Goal: Navigation & Orientation: Find specific page/section

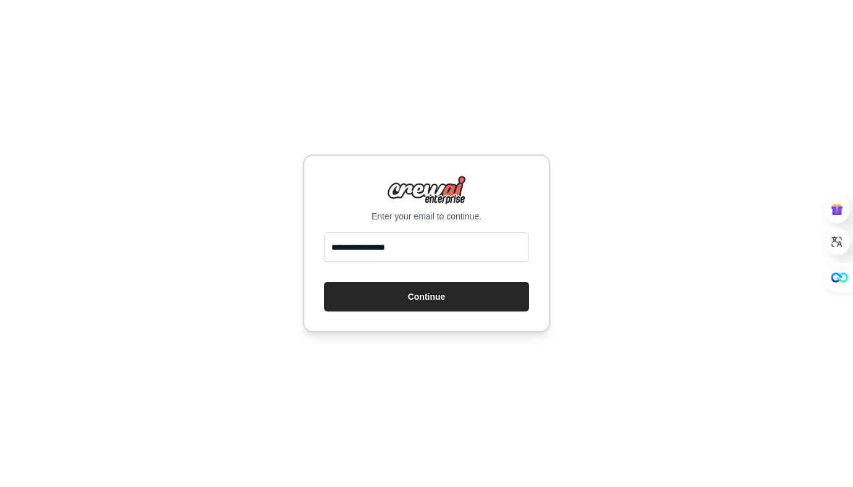
type input "**********"
click at [324, 282] on button "Continue" at bounding box center [426, 297] width 205 height 30
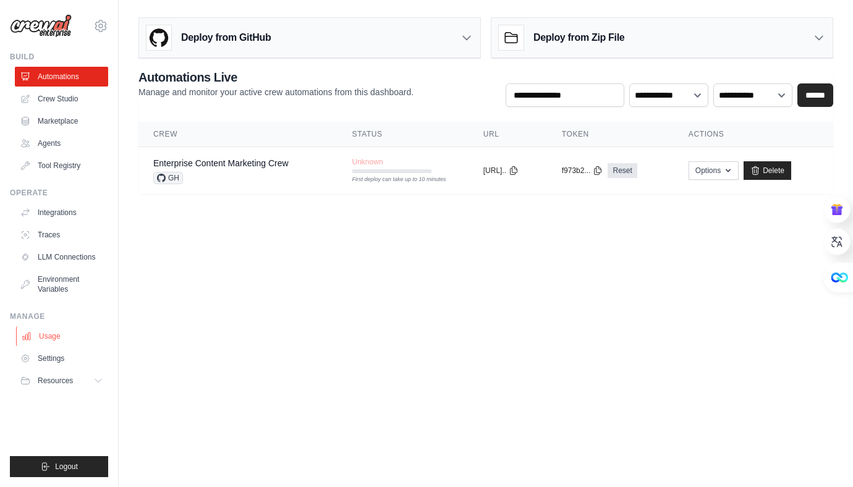
click at [48, 341] on link "Usage" at bounding box center [62, 336] width 93 height 20
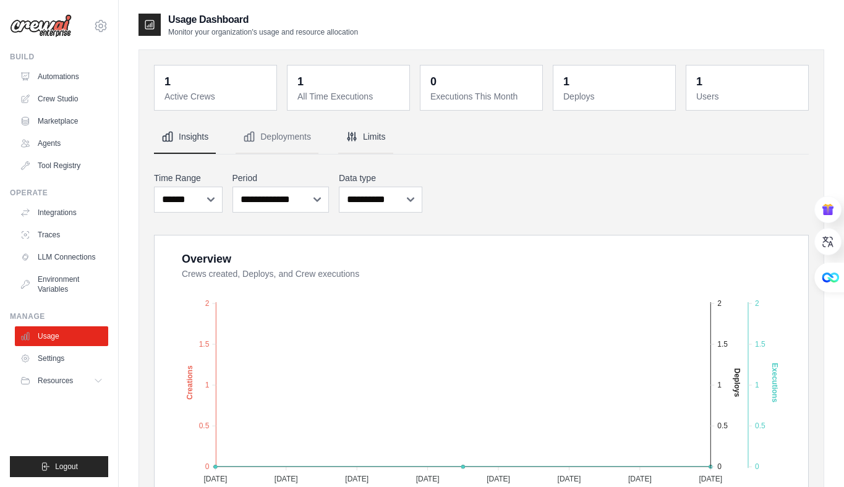
click at [354, 141] on icon "Tabs" at bounding box center [351, 136] width 12 height 12
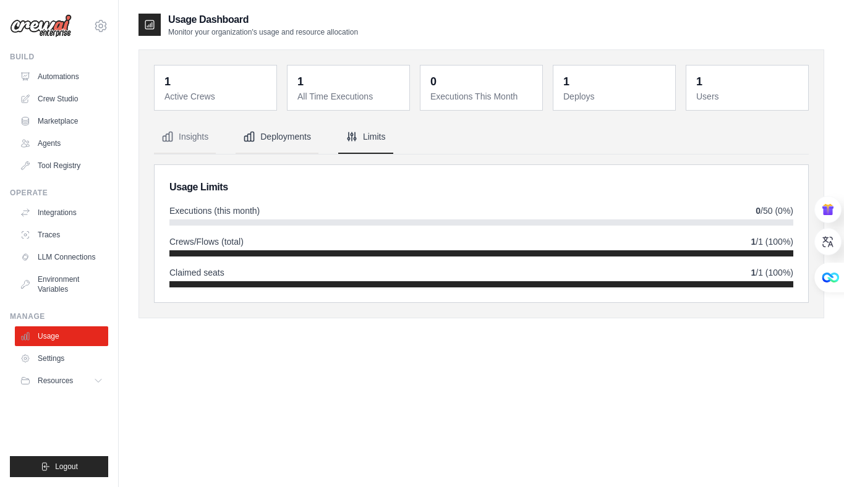
click at [271, 137] on button "Deployments" at bounding box center [276, 137] width 83 height 33
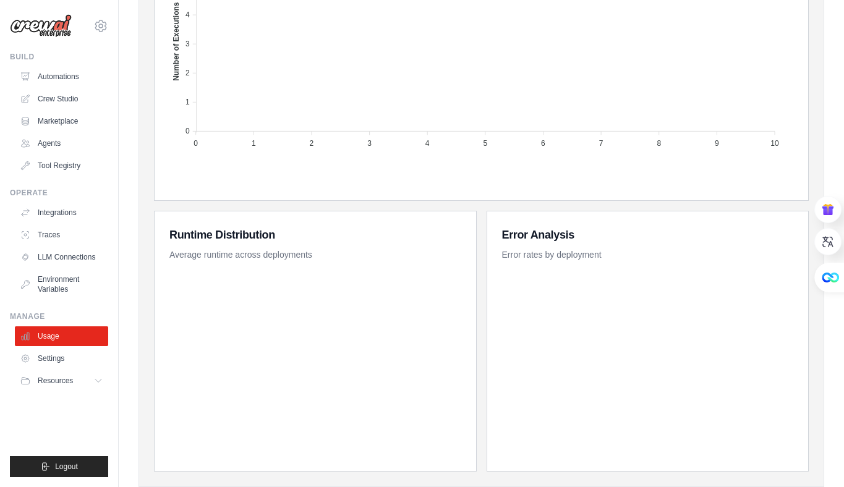
scroll to position [552, 0]
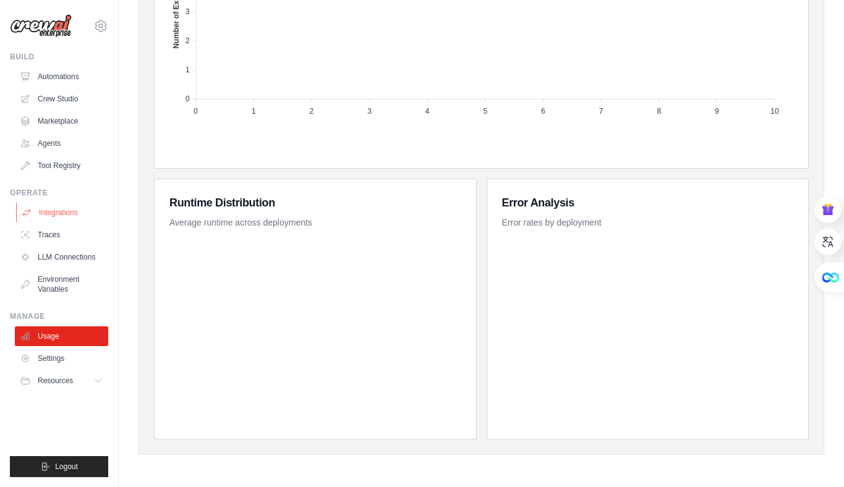
click at [65, 212] on link "Integrations" at bounding box center [62, 213] width 93 height 20
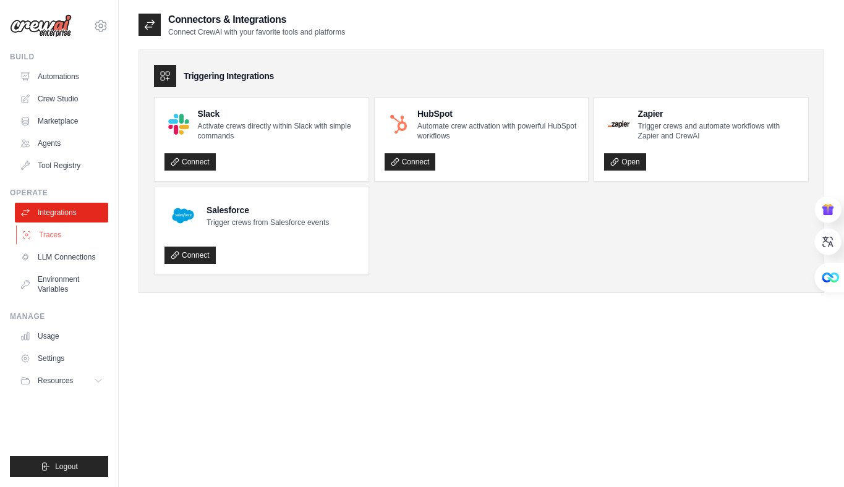
click at [80, 241] on link "Traces" at bounding box center [62, 235] width 93 height 20
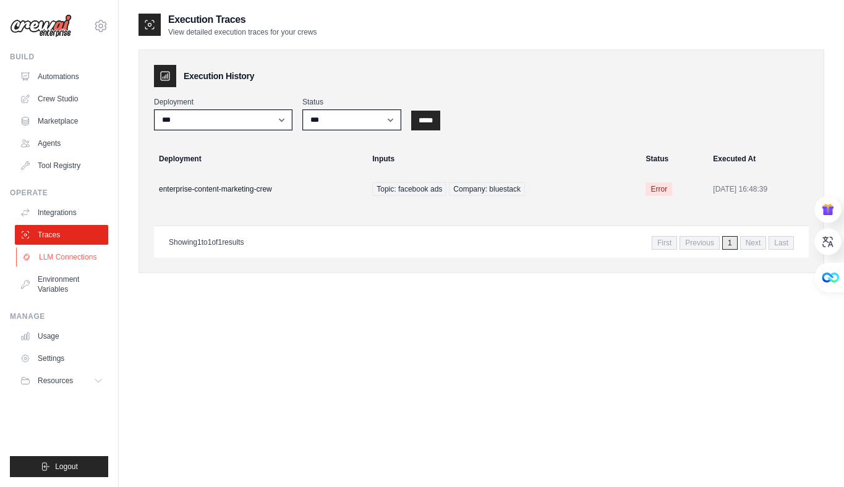
click at [70, 259] on link "LLM Connections" at bounding box center [62, 257] width 93 height 20
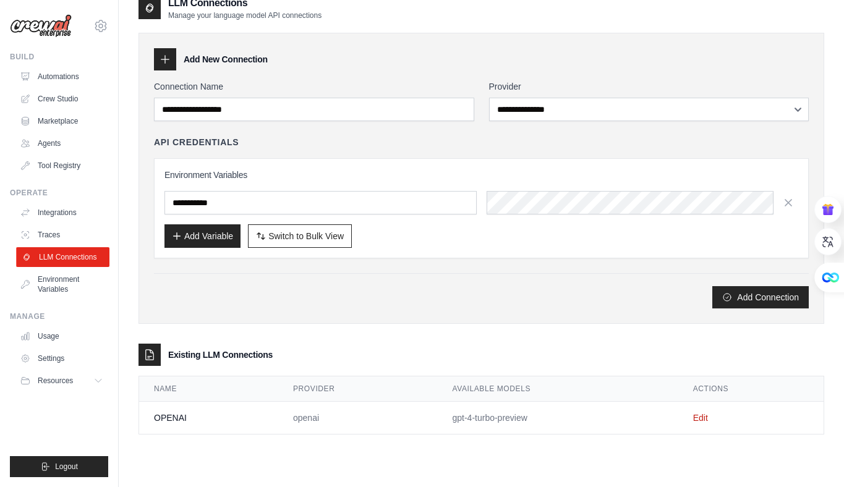
scroll to position [25, 0]
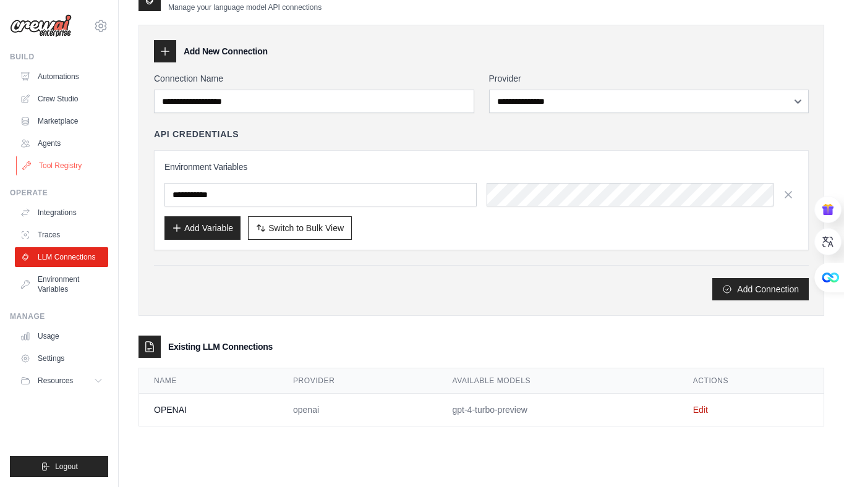
click at [59, 159] on link "Tool Registry" at bounding box center [62, 166] width 93 height 20
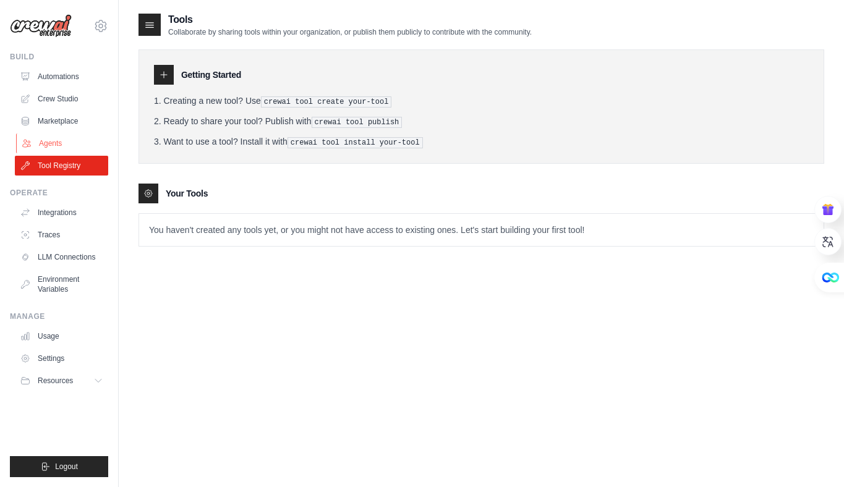
click at [66, 141] on link "Agents" at bounding box center [62, 143] width 93 height 20
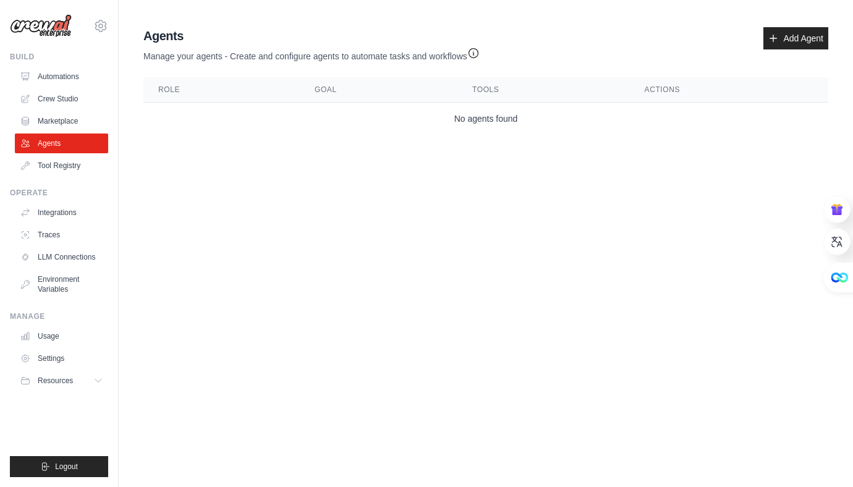
click at [65, 155] on ul "Automations Crew Studio Marketplace Agents Tool Registry" at bounding box center [61, 121] width 93 height 109
click at [67, 161] on link "Tool Registry" at bounding box center [62, 166] width 93 height 20
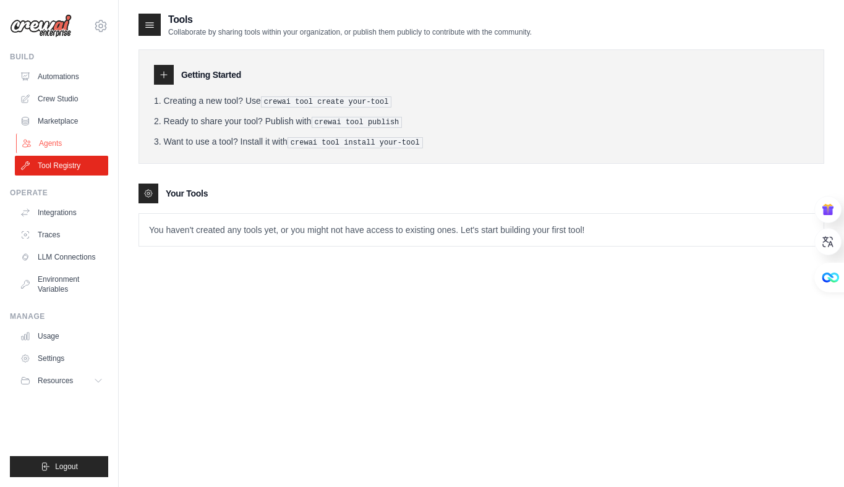
click at [66, 143] on link "Agents" at bounding box center [62, 143] width 93 height 20
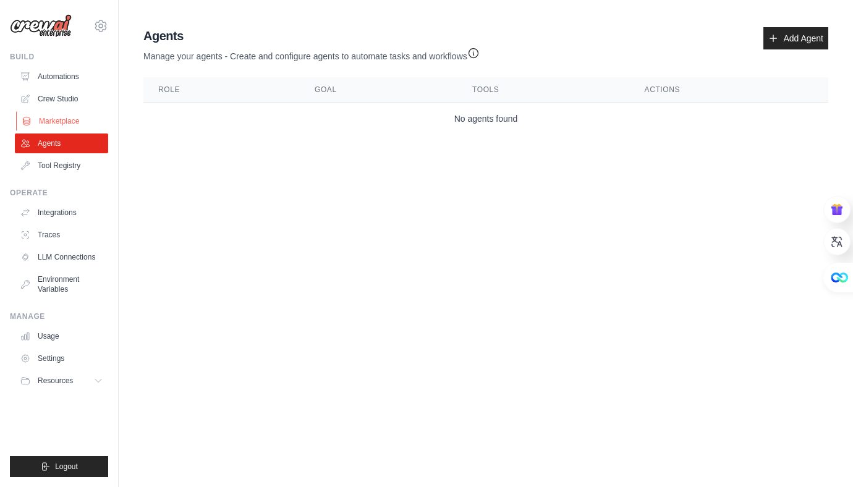
click at [69, 124] on link "Marketplace" at bounding box center [62, 121] width 93 height 20
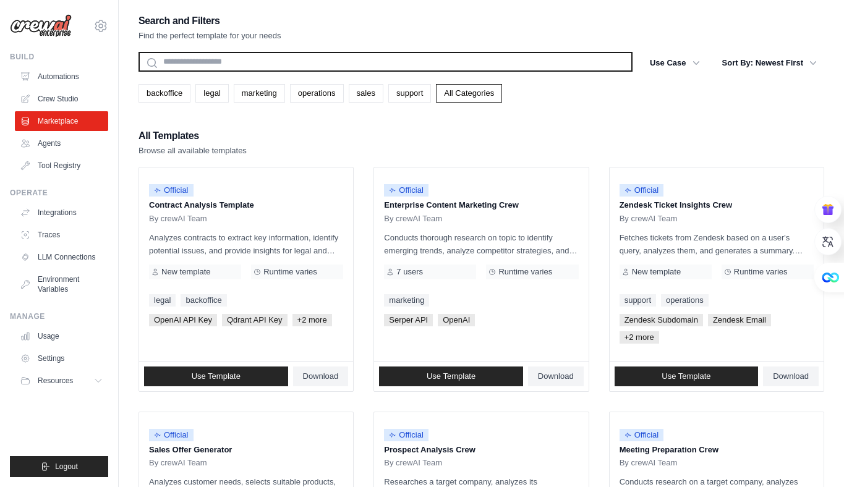
click at [349, 57] on input "text" at bounding box center [385, 62] width 494 height 20
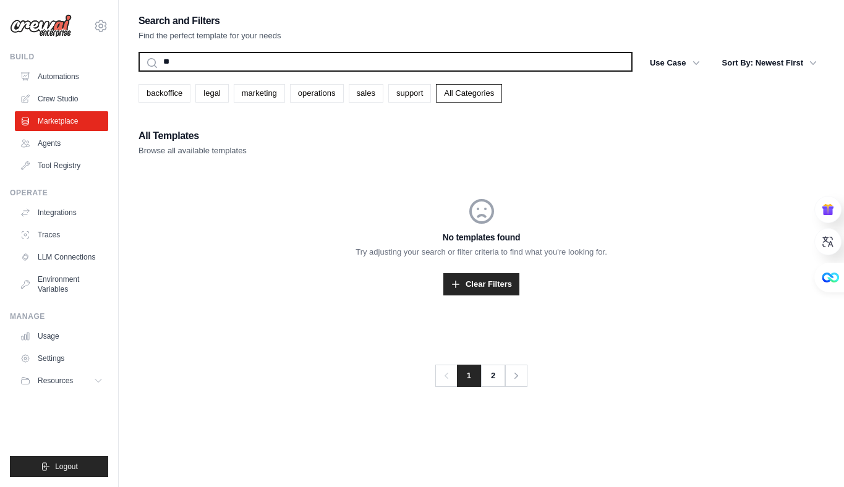
type input "*"
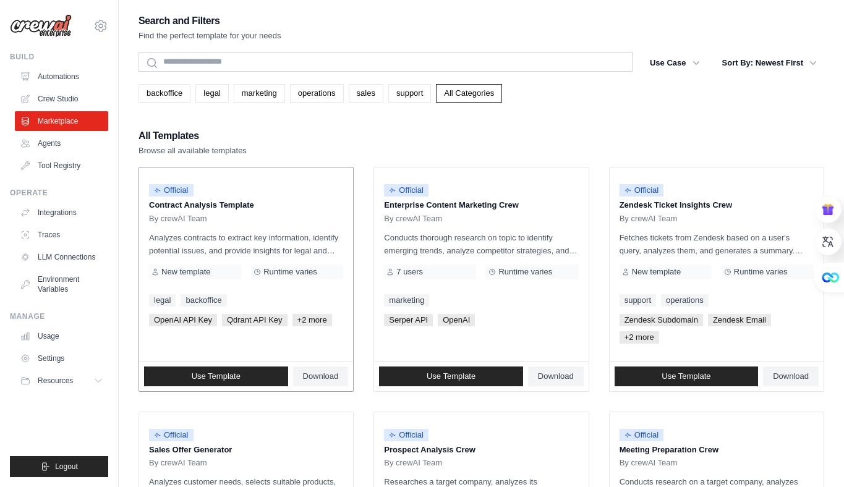
click at [182, 203] on p "Contract Analysis Template" at bounding box center [246, 205] width 194 height 12
click at [328, 250] on p "Analyzes contracts to extract key information, identify potential issues, and p…" at bounding box center [246, 244] width 194 height 26
click at [449, 228] on div "Official Enterprise Content Marketing Crew By crewAI Team Conducts thorough res…" at bounding box center [481, 263] width 214 height 193
click at [252, 240] on p "Analyzes contracts to extract key information, identify potential issues, and p…" at bounding box center [246, 244] width 194 height 26
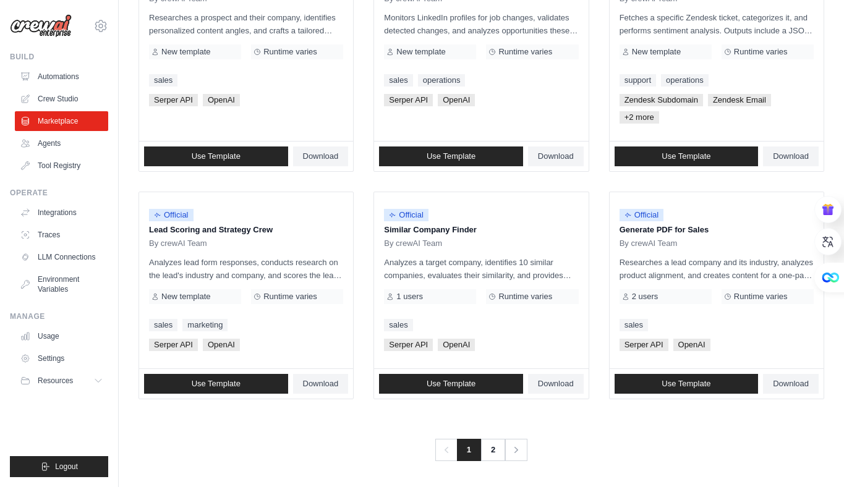
scroll to position [693, 0]
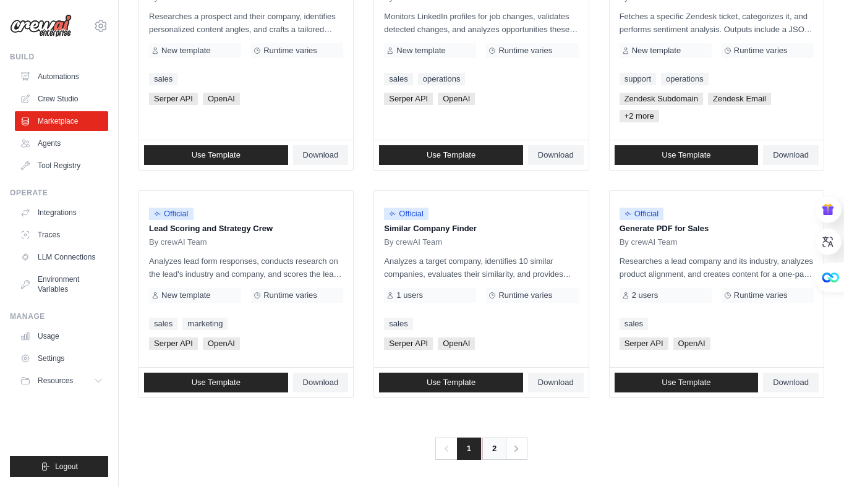
click at [491, 452] on link "2" at bounding box center [493, 449] width 25 height 22
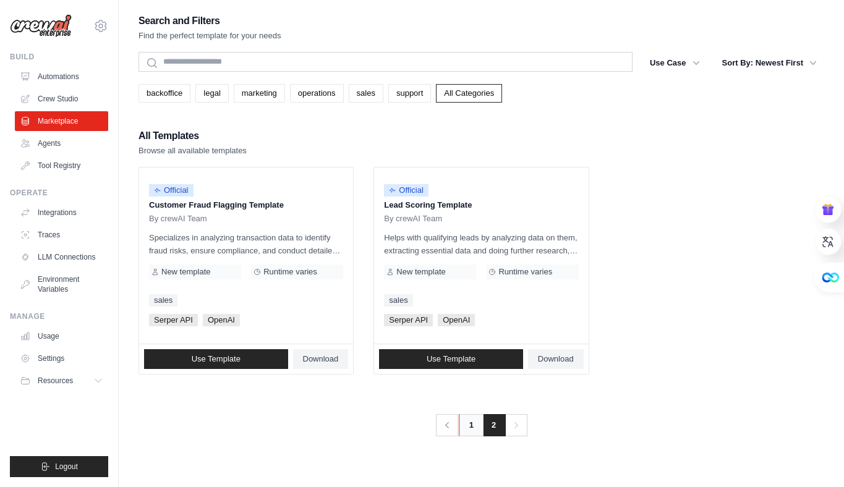
click at [468, 427] on link "1" at bounding box center [471, 425] width 25 height 22
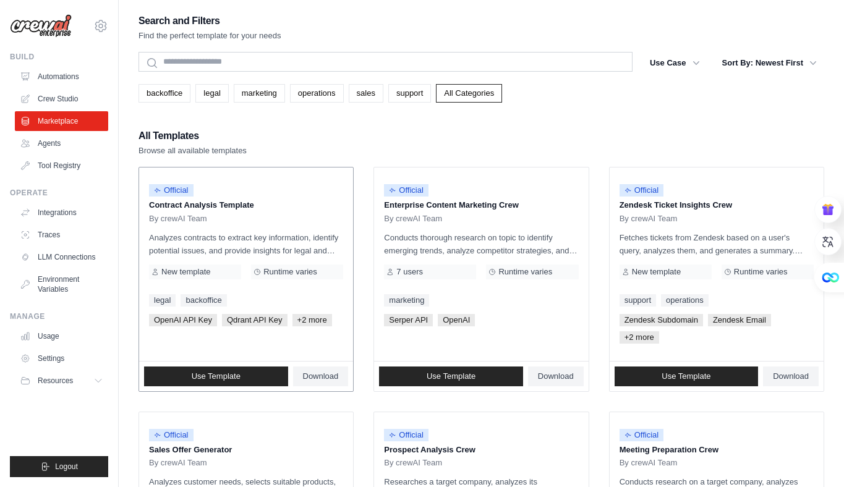
click at [234, 229] on div "Official Contract Analysis Template By crewAI Team Analyzes contracts to extrac…" at bounding box center [246, 263] width 214 height 193
click at [80, 101] on link "Crew Studio" at bounding box center [62, 99] width 93 height 20
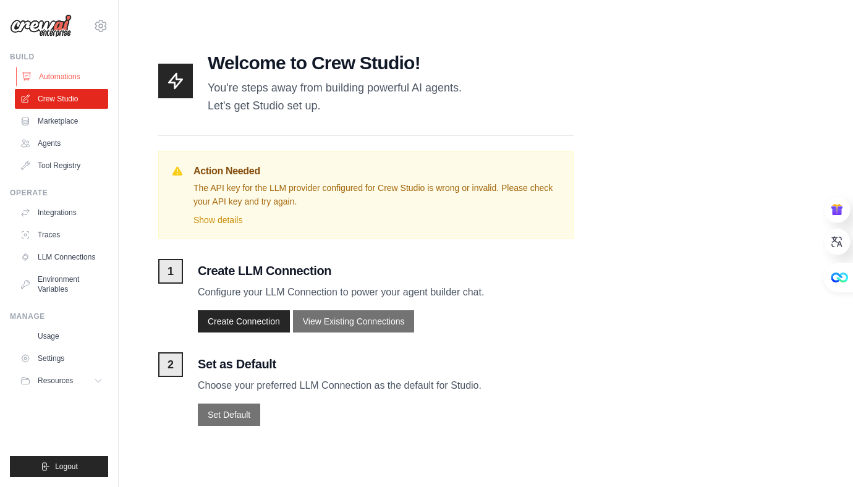
click at [68, 76] on link "Automations" at bounding box center [62, 77] width 93 height 20
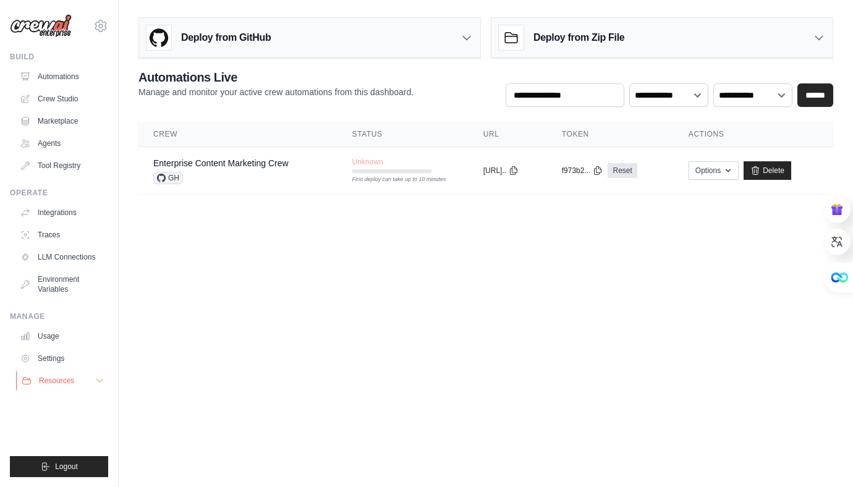
click at [100, 373] on button "Resources" at bounding box center [62, 381] width 93 height 20
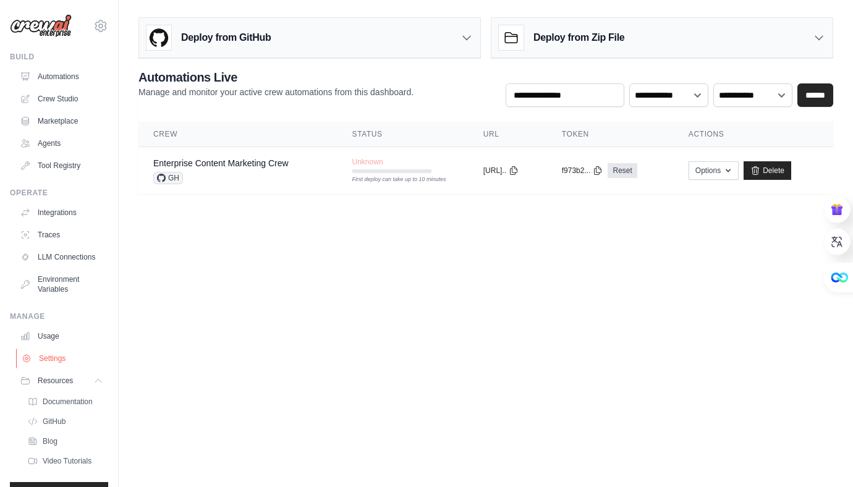
click at [61, 363] on link "Settings" at bounding box center [62, 359] width 93 height 20
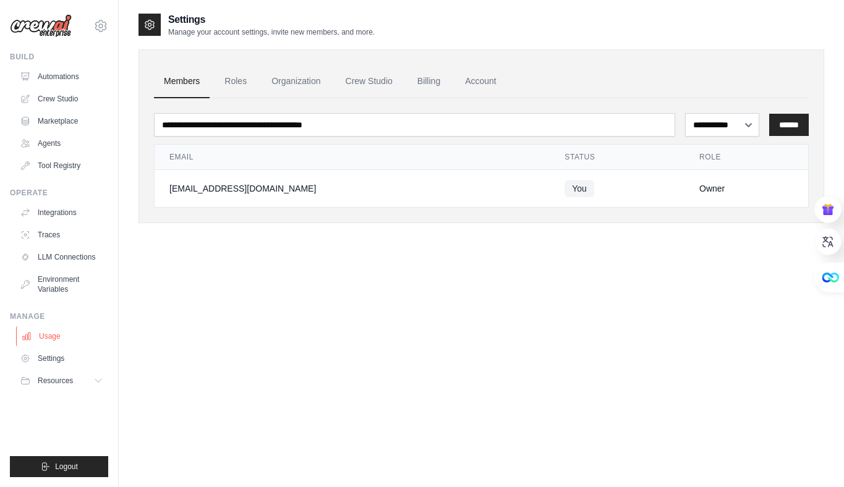
click at [48, 334] on link "Usage" at bounding box center [62, 336] width 93 height 20
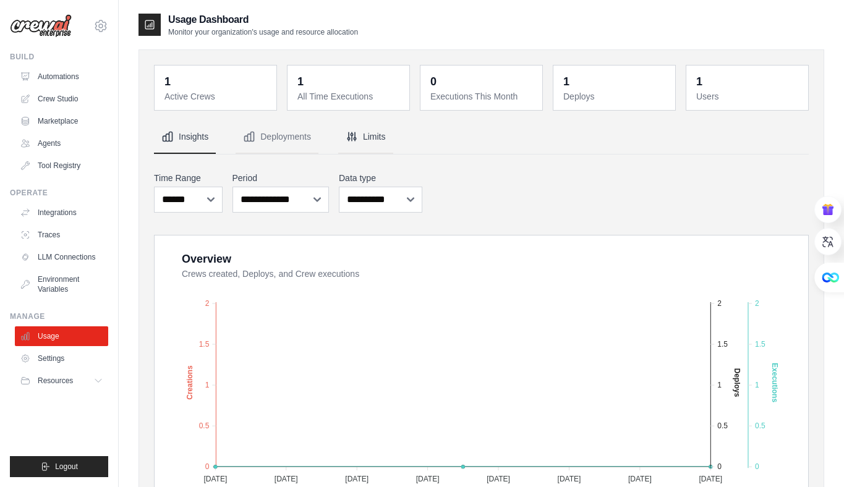
click at [376, 137] on button "Limits" at bounding box center [365, 137] width 55 height 33
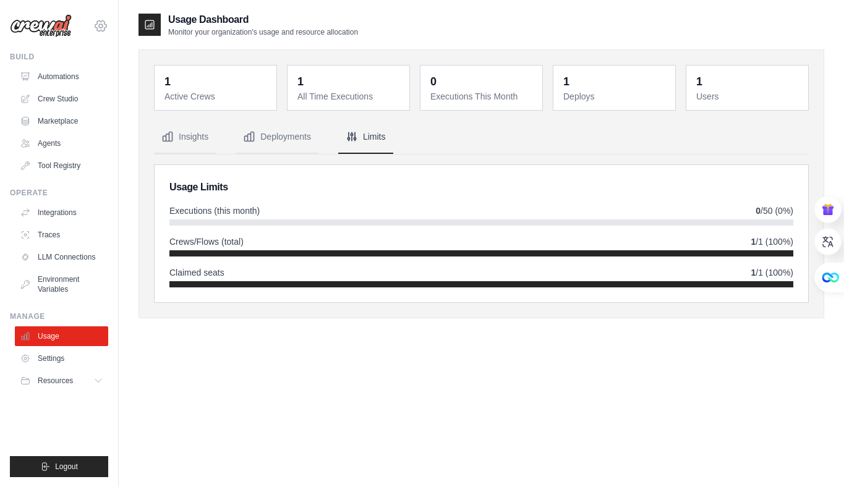
click at [102, 28] on icon at bounding box center [100, 26] width 15 height 15
click at [105, 84] on link "Settings" at bounding box center [100, 83] width 109 height 22
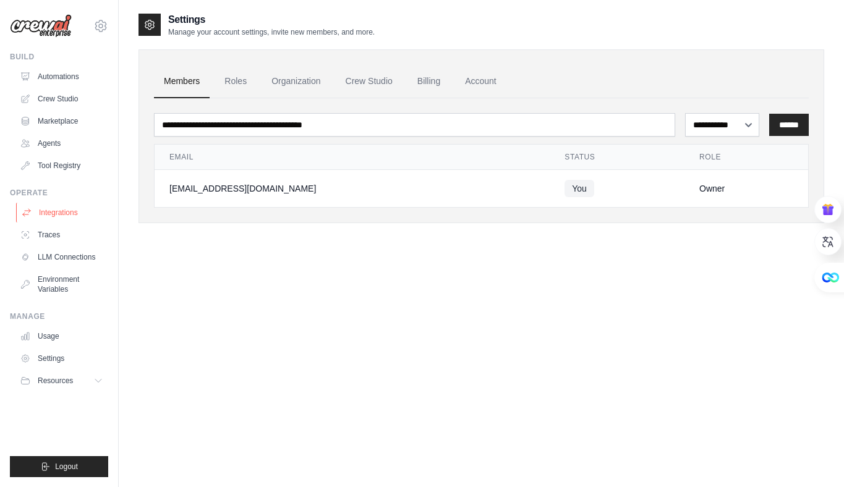
scroll to position [25, 0]
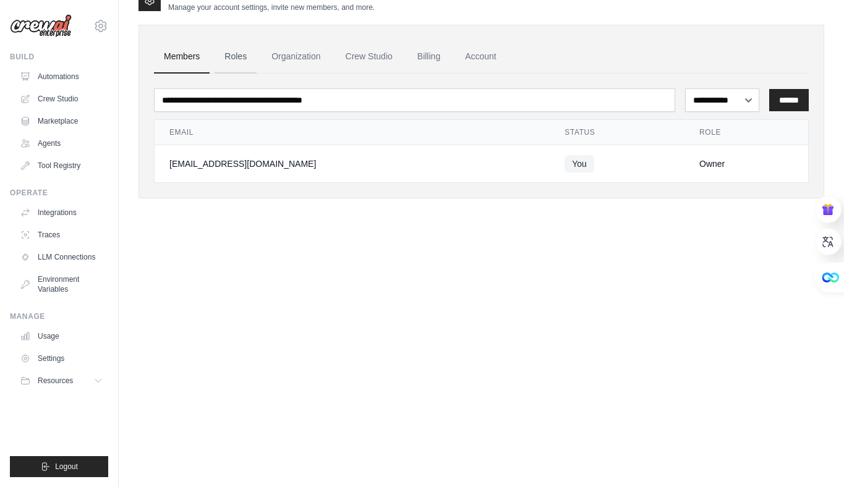
click at [244, 63] on link "Roles" at bounding box center [235, 56] width 42 height 33
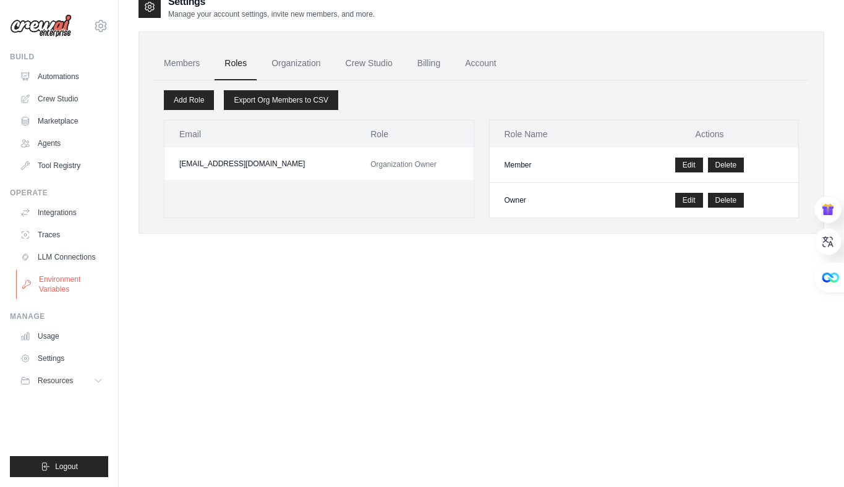
scroll to position [25, 0]
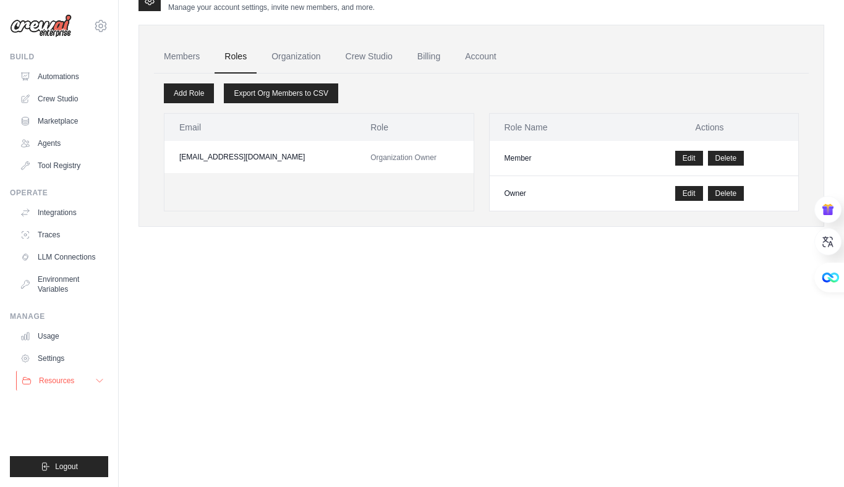
click at [71, 379] on span "Resources" at bounding box center [56, 381] width 35 height 10
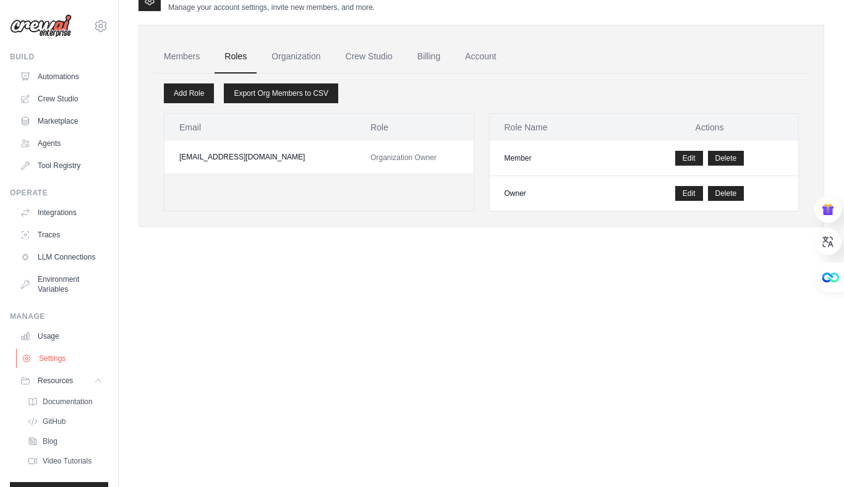
scroll to position [36, 0]
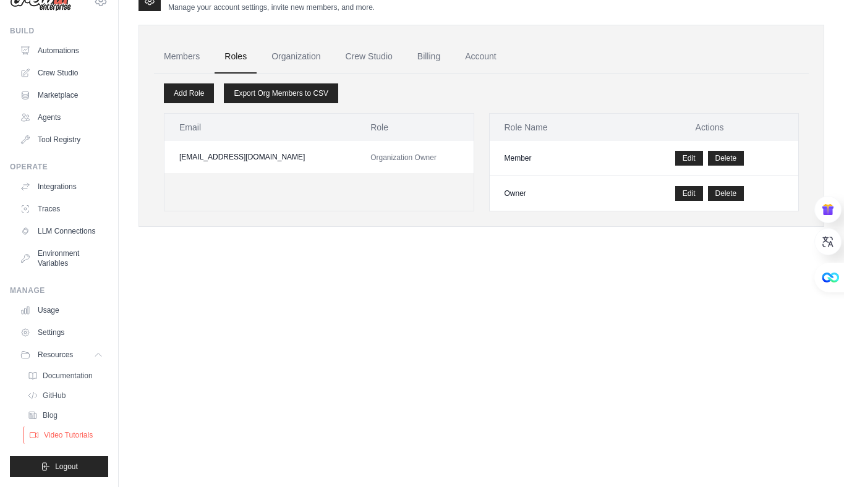
click at [64, 438] on span "Video Tutorials" at bounding box center [68, 435] width 49 height 10
